Goal: Task Accomplishment & Management: Complete application form

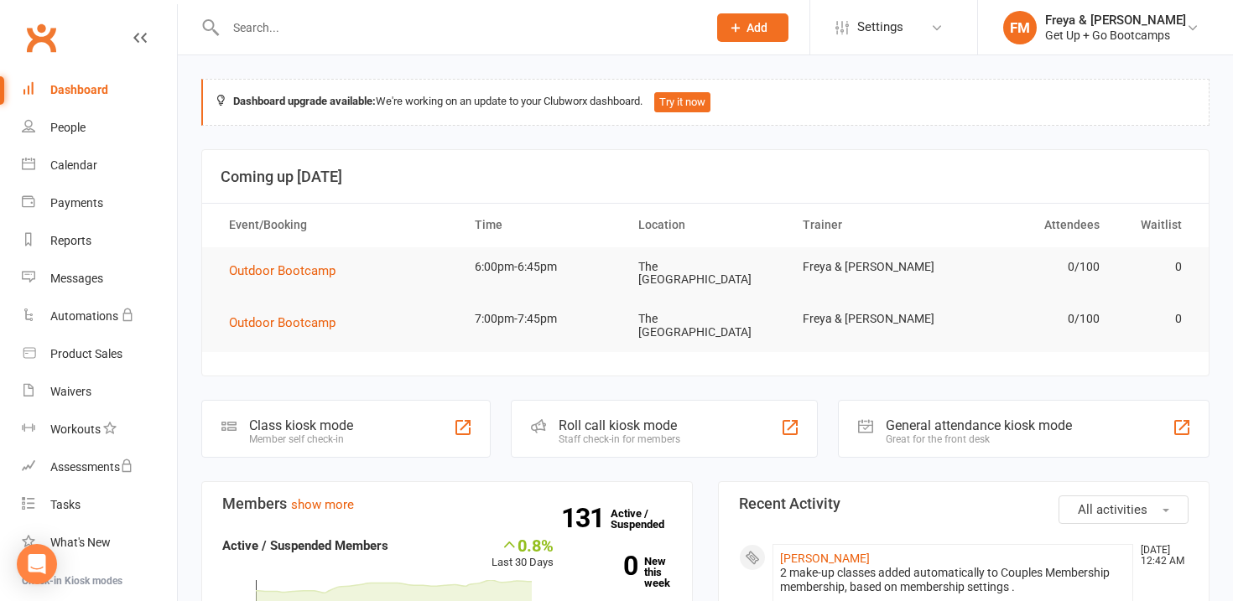
click at [225, 33] on input "text" at bounding box center [458, 27] width 475 height 23
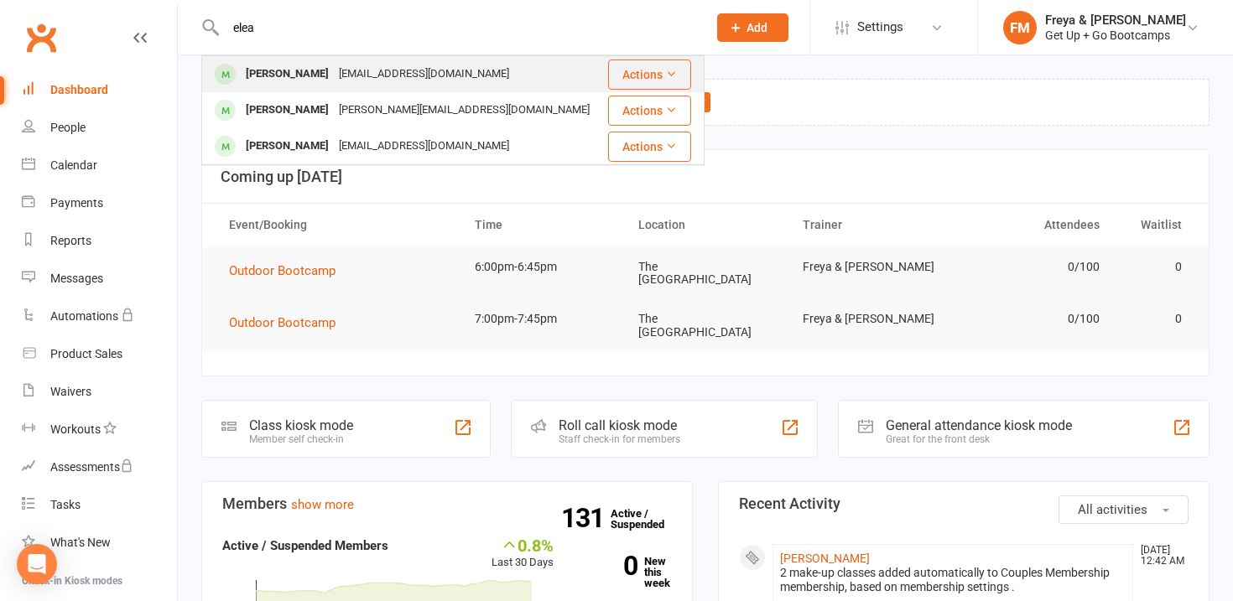
type input "elea"
click at [263, 81] on div "[PERSON_NAME]" at bounding box center [287, 74] width 93 height 24
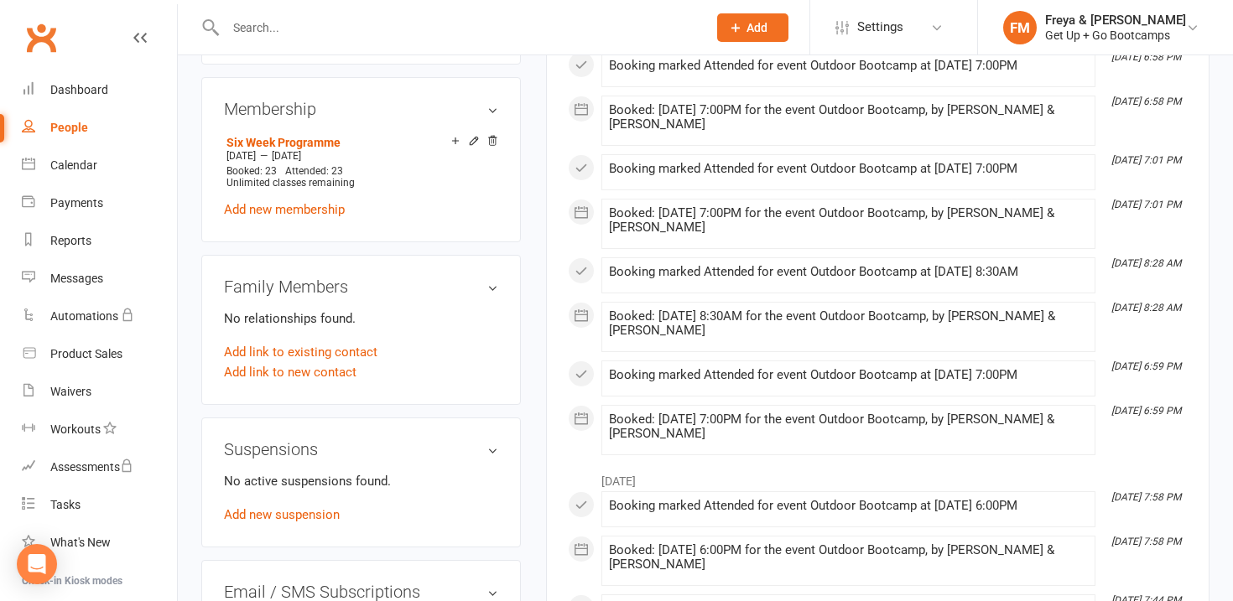
scroll to position [631, 0]
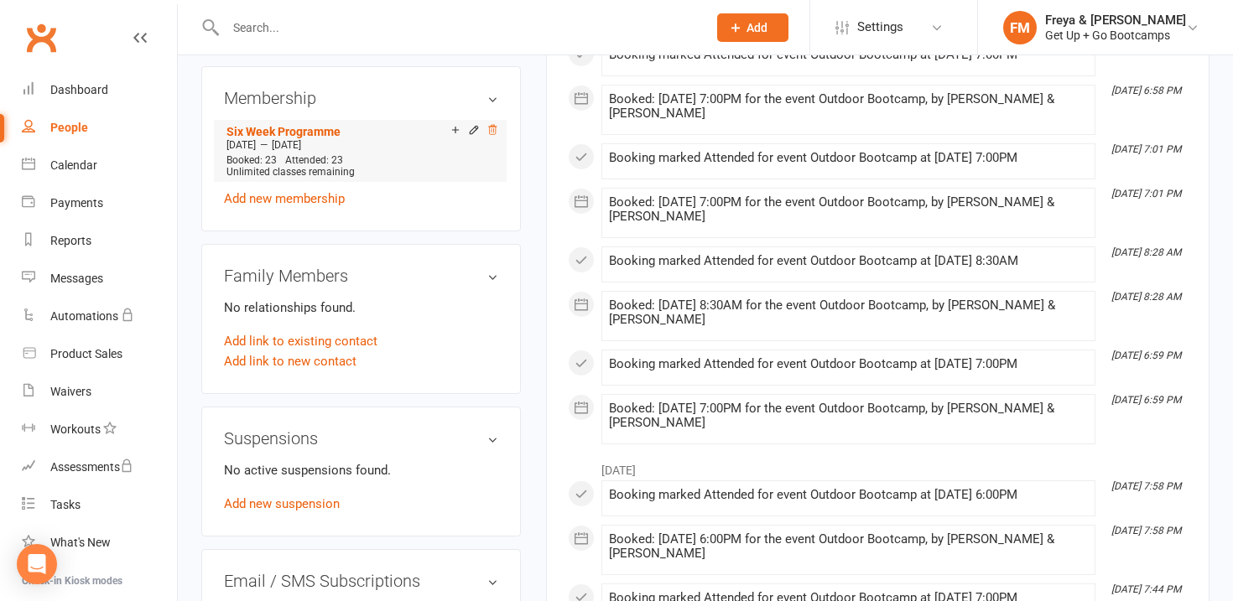
click at [494, 127] on icon at bounding box center [492, 130] width 12 height 12
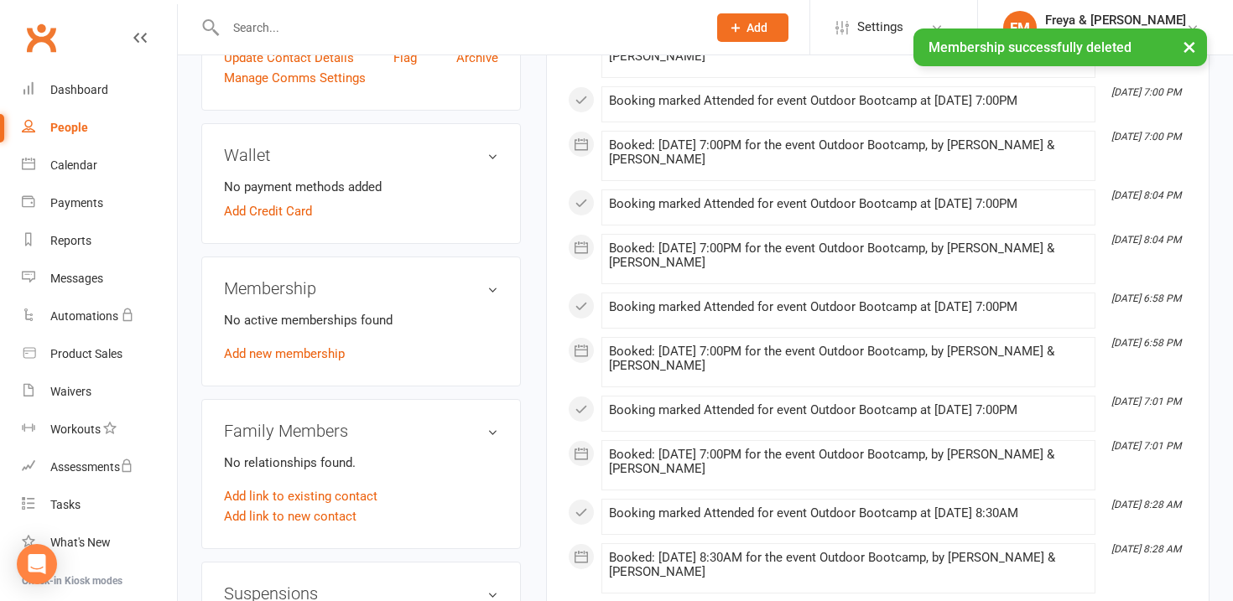
scroll to position [454, 0]
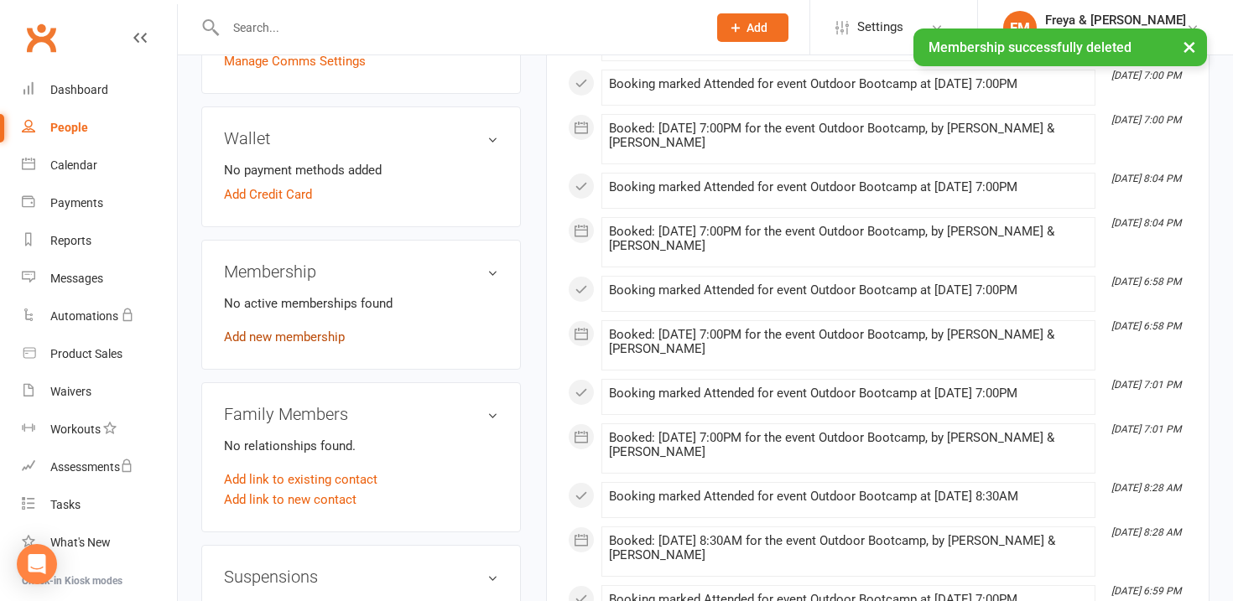
click at [304, 335] on link "Add new membership" at bounding box center [284, 337] width 121 height 15
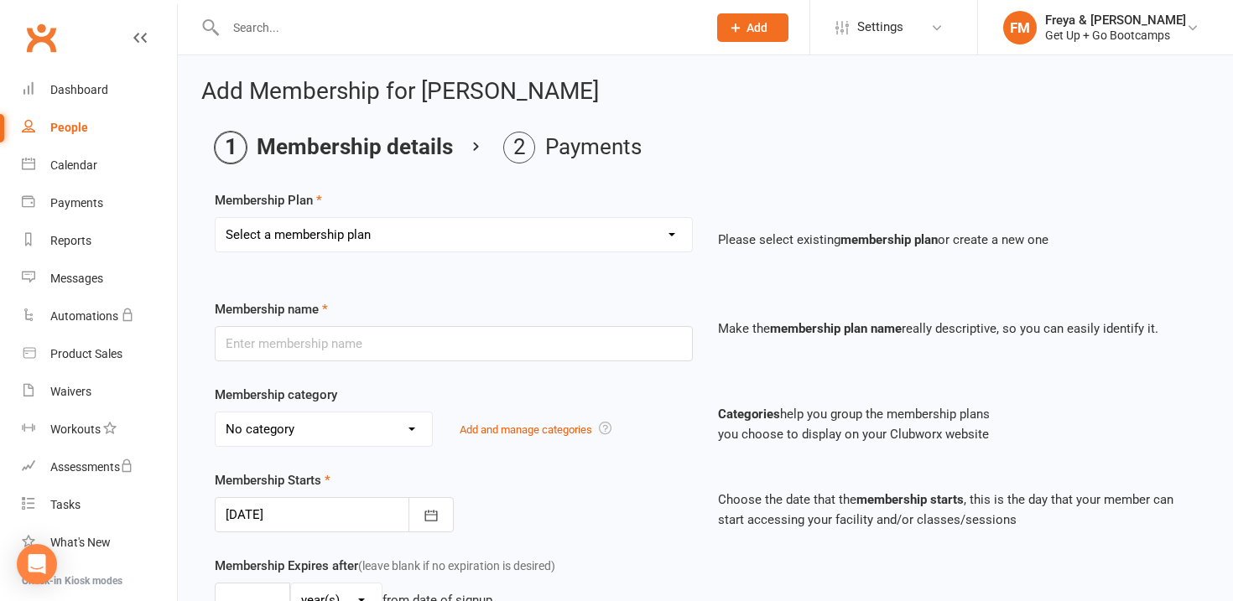
click at [366, 231] on select "Select a membership plan Create new Membership Plan Old Membership: 1 x per wee…" at bounding box center [453, 235] width 476 height 34
select select "2"
click at [215, 218] on select "Select a membership plan Create new Membership Plan Old Membership: 1 x per wee…" at bounding box center [453, 235] width 476 height 34
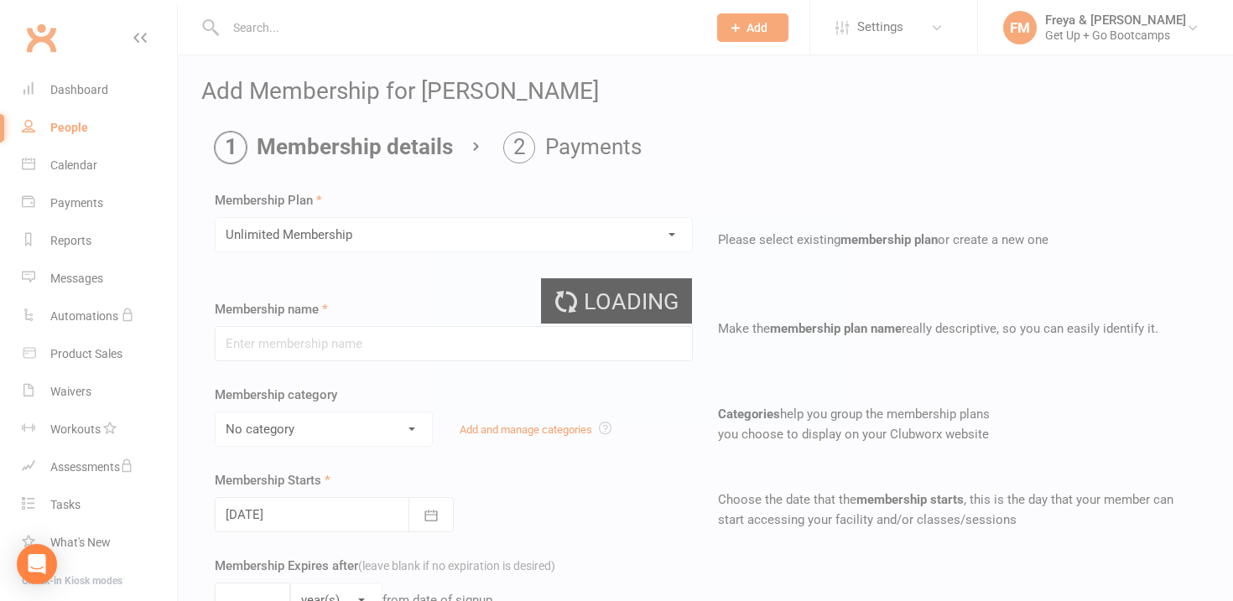
type input "Unlimited Membership"
select select "2"
type input "0"
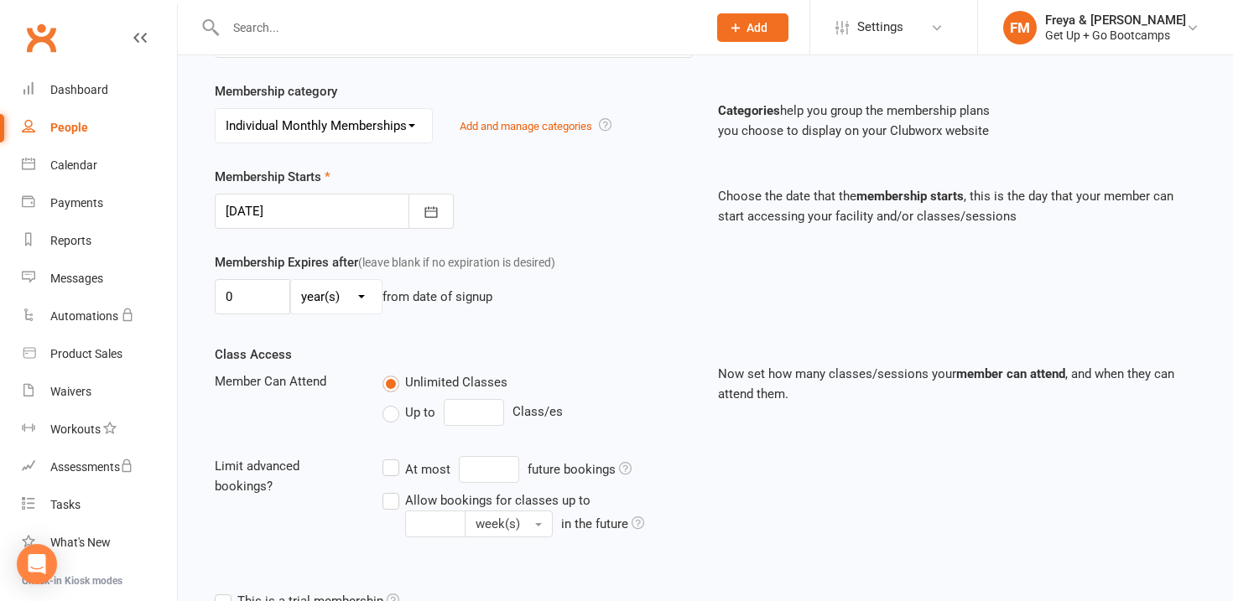
scroll to position [529, 0]
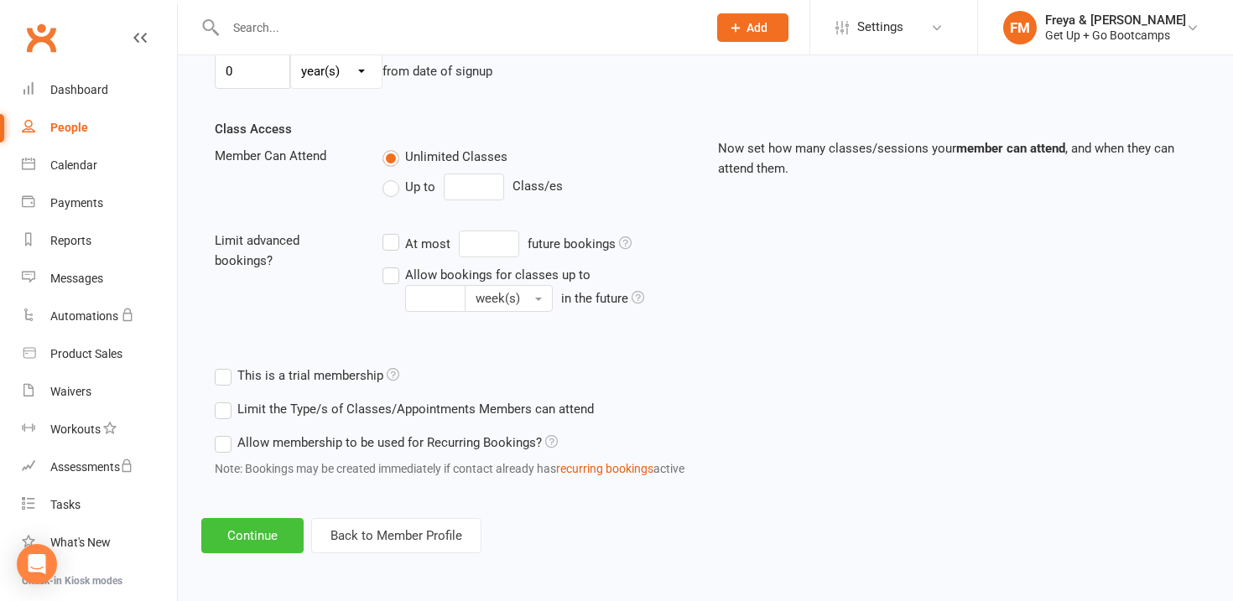
click at [262, 543] on button "Continue" at bounding box center [252, 535] width 102 height 35
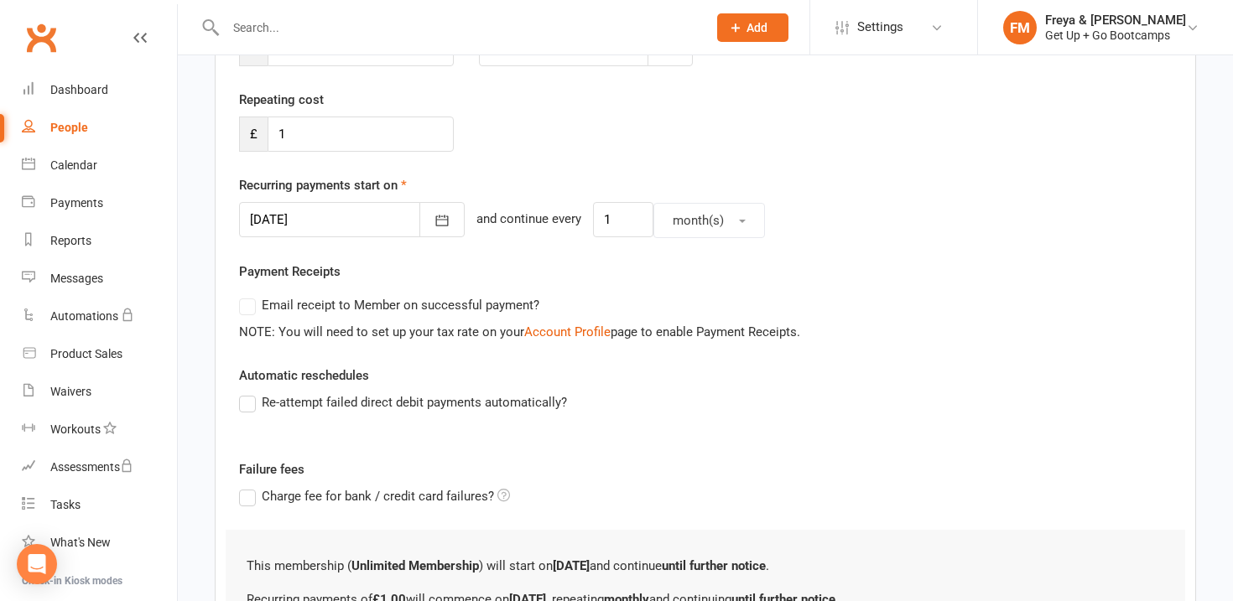
scroll to position [484, 0]
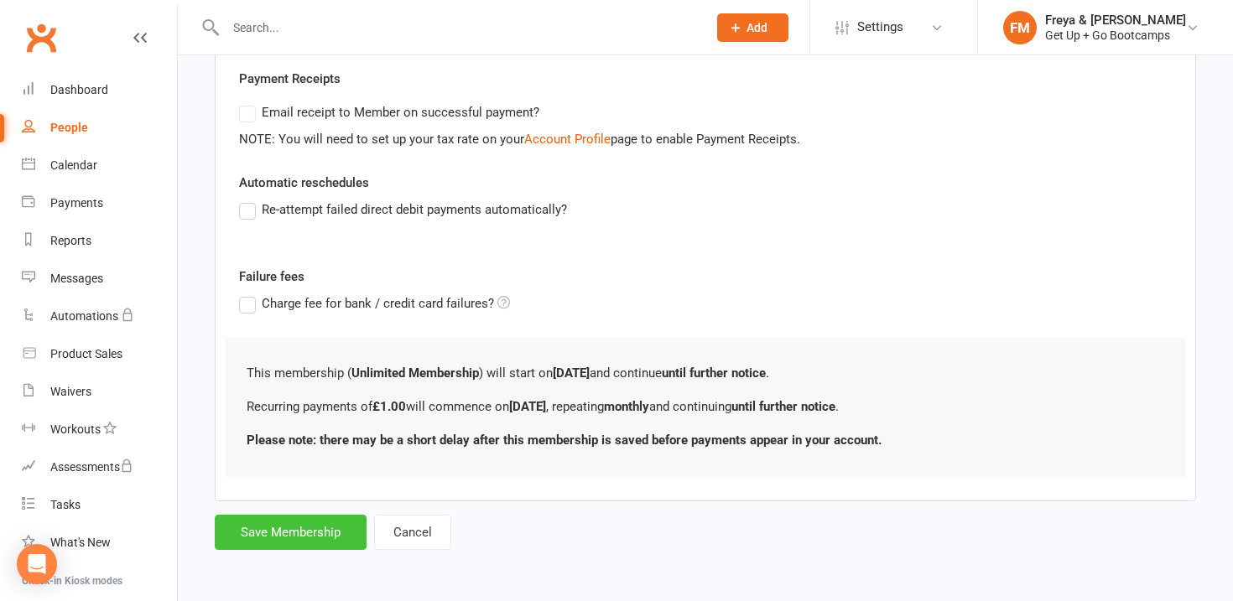
click at [315, 534] on button "Save Membership" at bounding box center [291, 532] width 152 height 35
